Goal: Find contact information: Find contact information

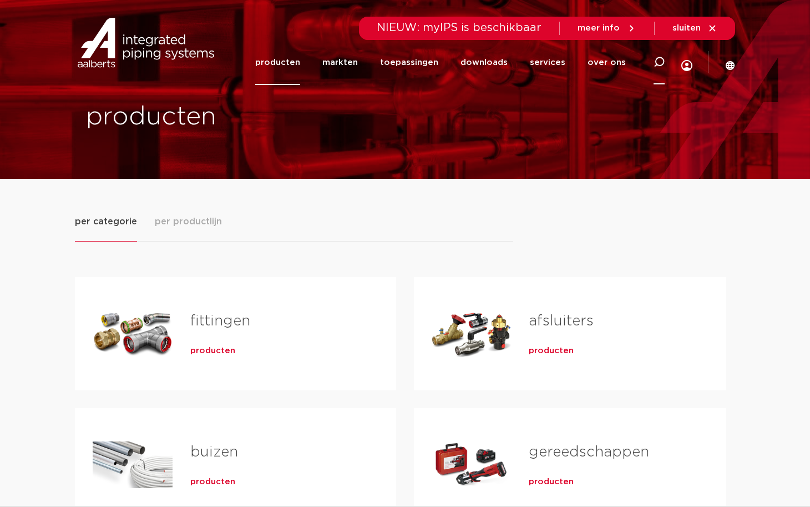
click at [658, 62] on icon at bounding box center [659, 62] width 11 height 11
type input "testpluggen"
click button "Zoeken" at bounding box center [0, 0] width 0 height 0
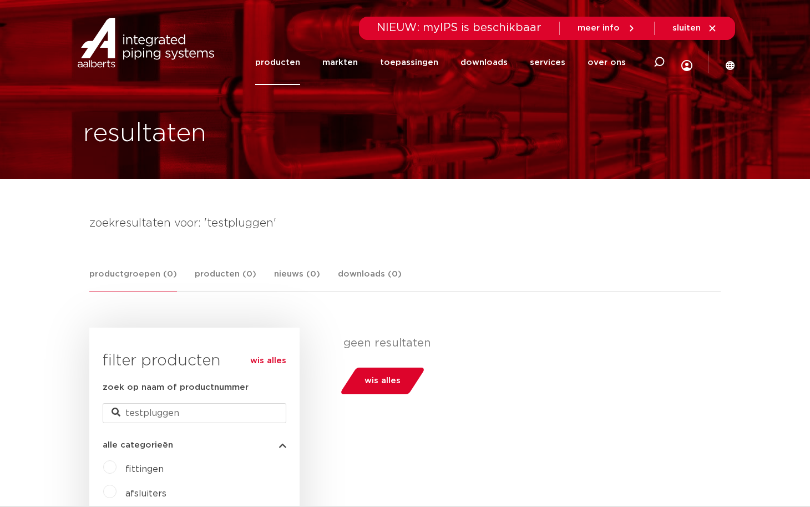
click at [518, 348] on p "geen resultaten" at bounding box center [528, 342] width 369 height 13
click at [613, 62] on link "over ons" at bounding box center [607, 62] width 38 height 45
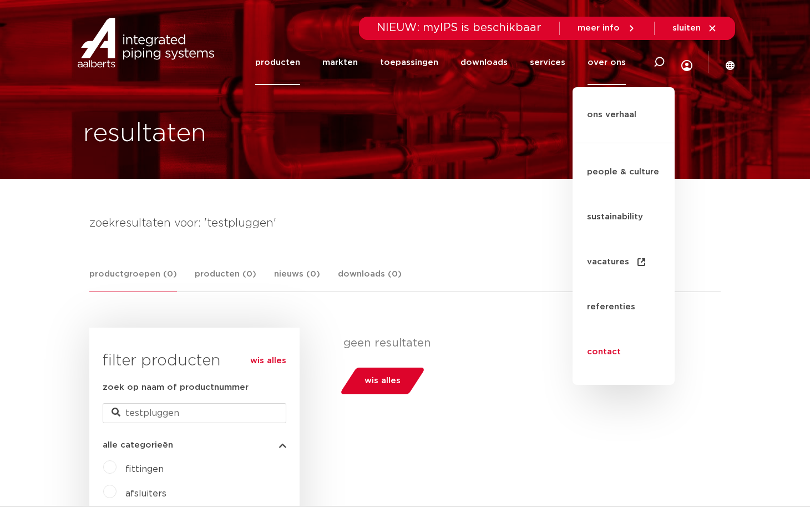
click at [613, 330] on link "contact" at bounding box center [624, 352] width 102 height 45
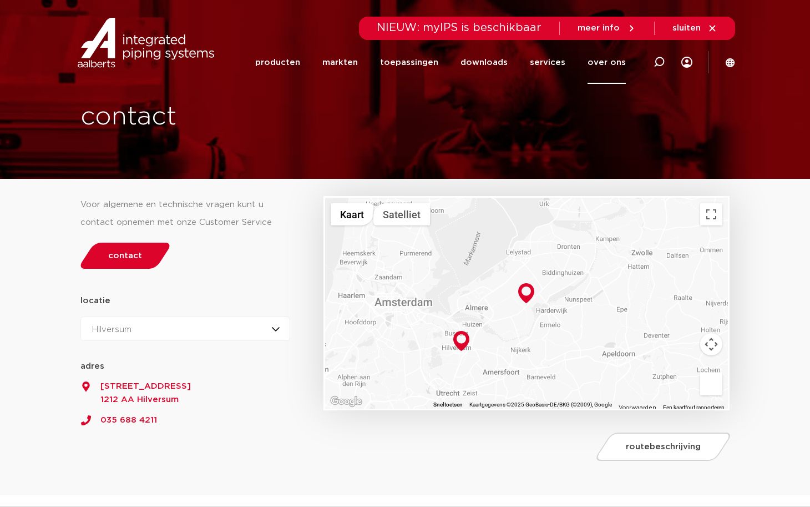
click at [620, 163] on div "Hilversum [STREET_ADDRESS] [DOMAIN_NAME][EMAIL_ADDRESS][DOMAIN_NAME] 035 688 42…" at bounding box center [405, 89] width 660 height 179
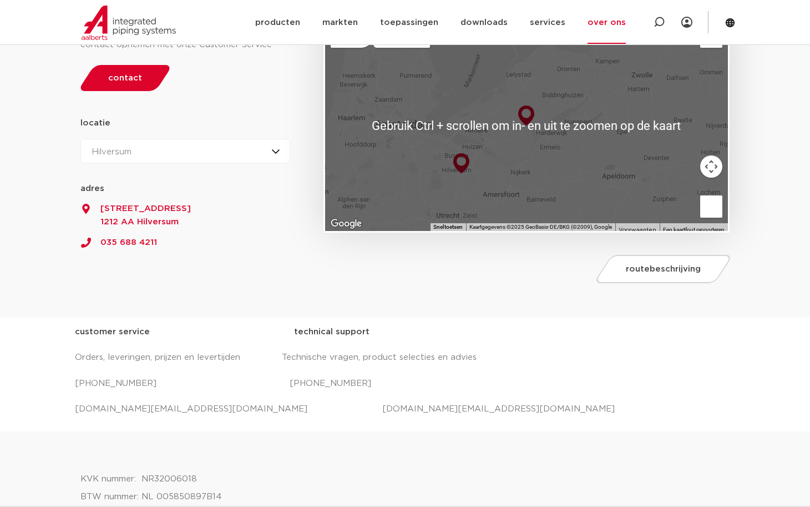
scroll to position [296, 0]
